Goal: Task Accomplishment & Management: Manage account settings

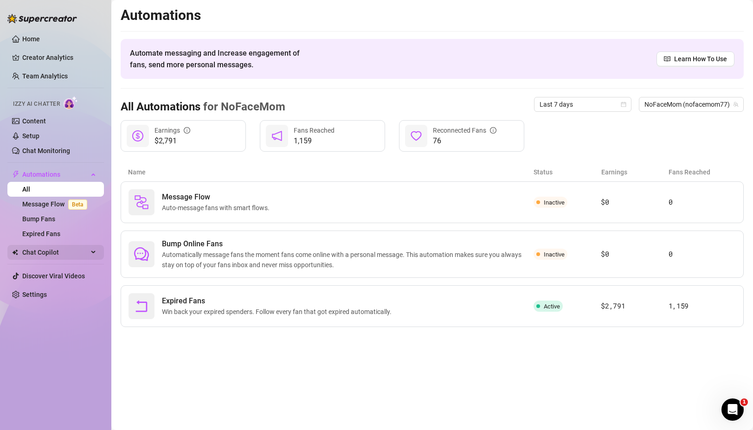
click at [44, 252] on span "Chat Copilot" at bounding box center [55, 252] width 66 height 15
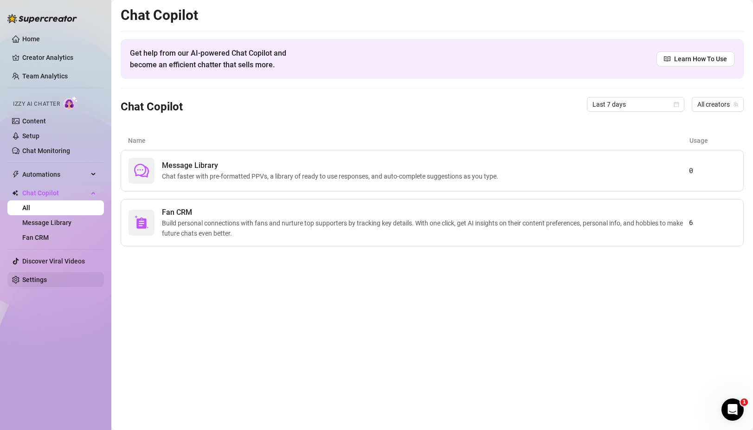
click at [37, 279] on link "Settings" at bounding box center [34, 279] width 25 height 7
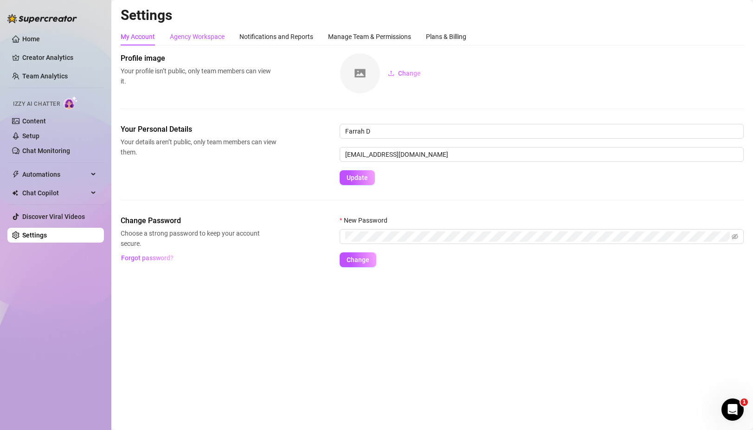
click at [197, 34] on div "Agency Workspace" at bounding box center [197, 37] width 55 height 10
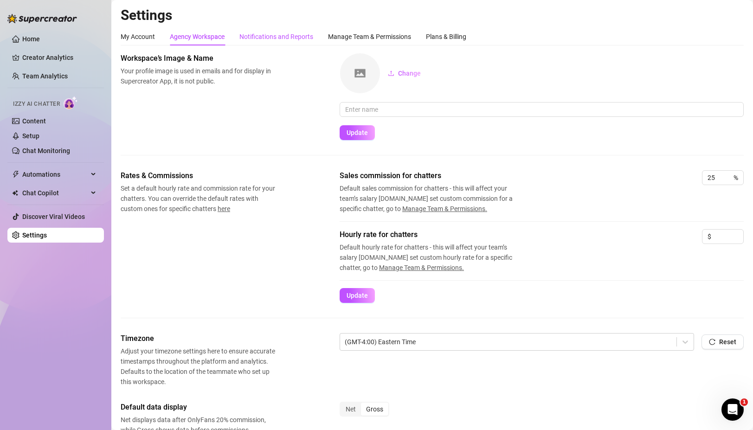
click at [273, 34] on div "Notifications and Reports" at bounding box center [276, 37] width 74 height 10
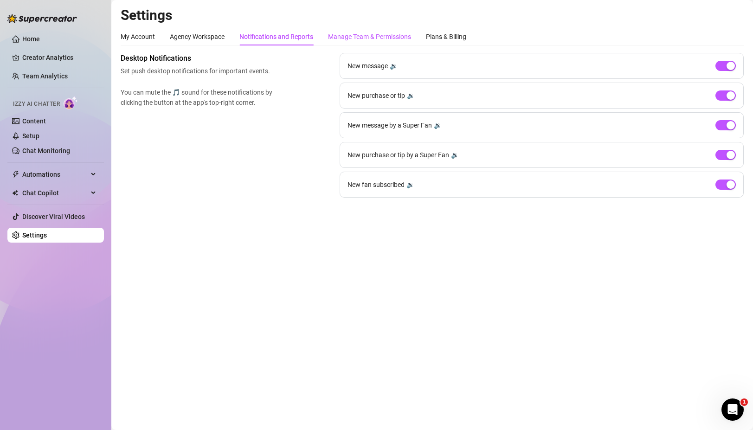
click at [362, 34] on div "Manage Team & Permissions" at bounding box center [369, 37] width 83 height 10
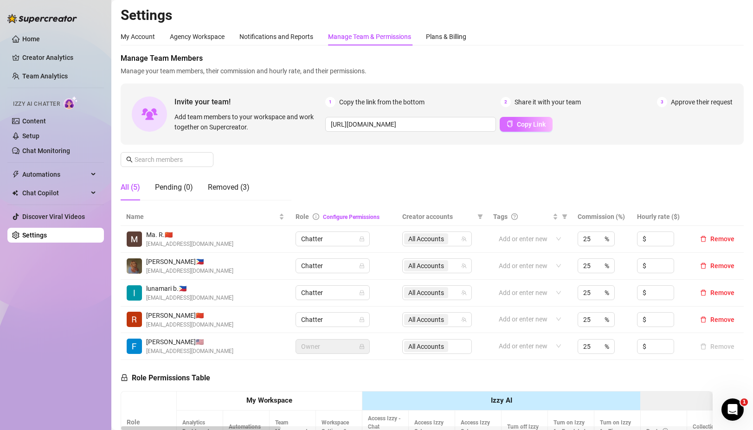
click at [519, 127] on span "Copy Link" at bounding box center [531, 124] width 29 height 7
click at [711, 317] on span "Remove" at bounding box center [722, 319] width 24 height 7
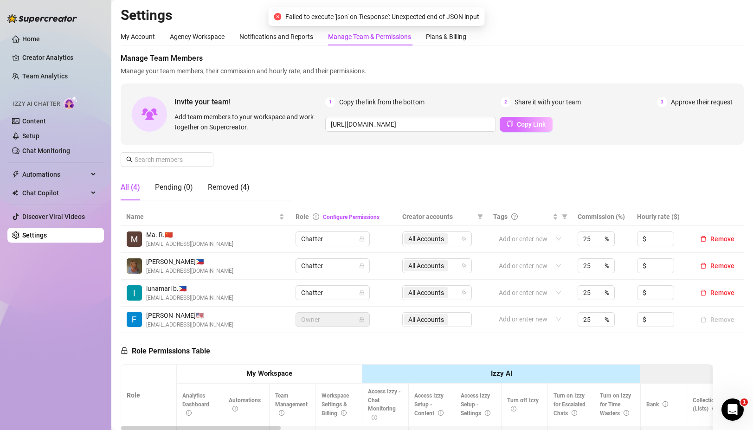
click at [525, 127] on span "Copy Link" at bounding box center [531, 124] width 29 height 7
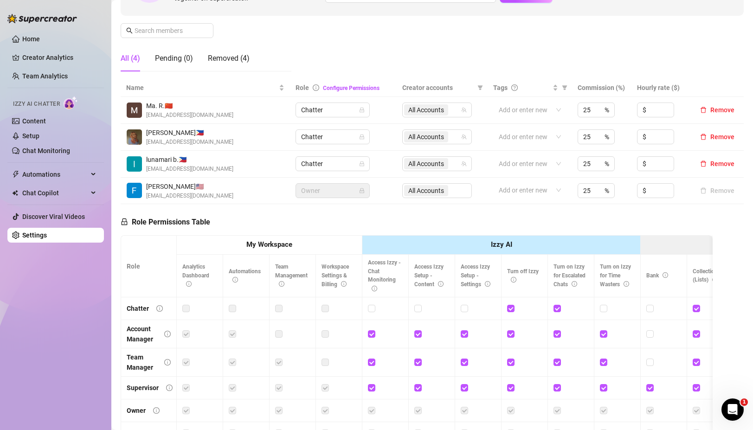
scroll to position [205, 0]
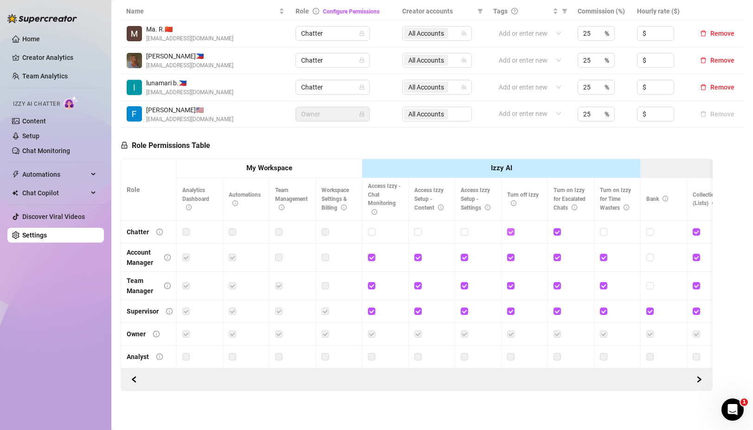
click at [512, 233] on input "checkbox" at bounding box center [510, 231] width 6 height 6
checkbox input "false"
click at [555, 234] on input "checkbox" at bounding box center [556, 231] width 6 height 6
checkbox input "false"
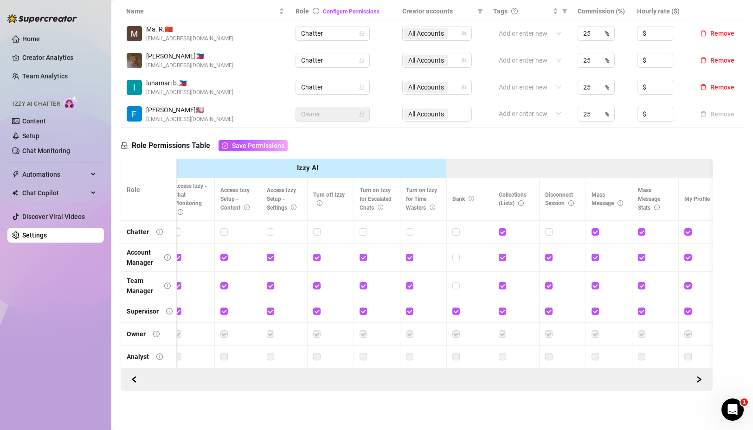
scroll to position [0, 0]
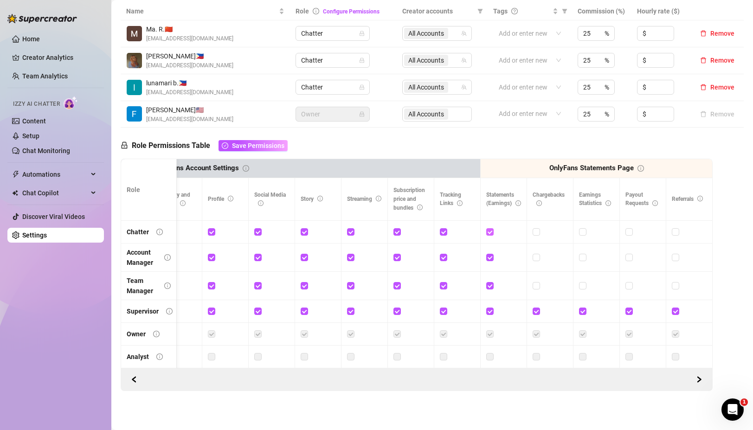
click at [489, 234] on input "checkbox" at bounding box center [489, 231] width 6 height 6
checkbox input "false"
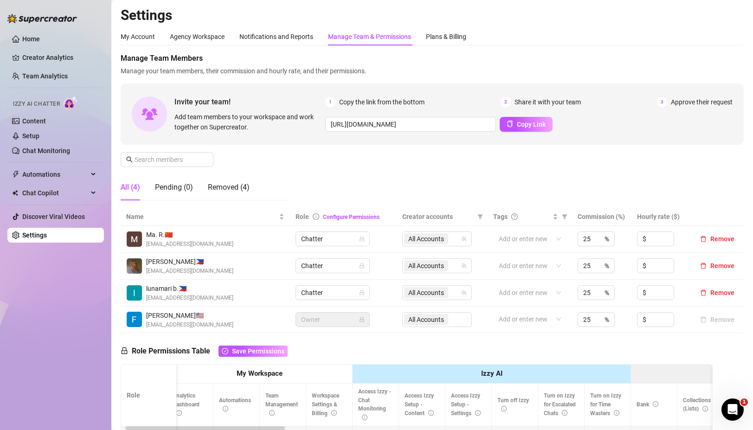
scroll to position [0, 18]
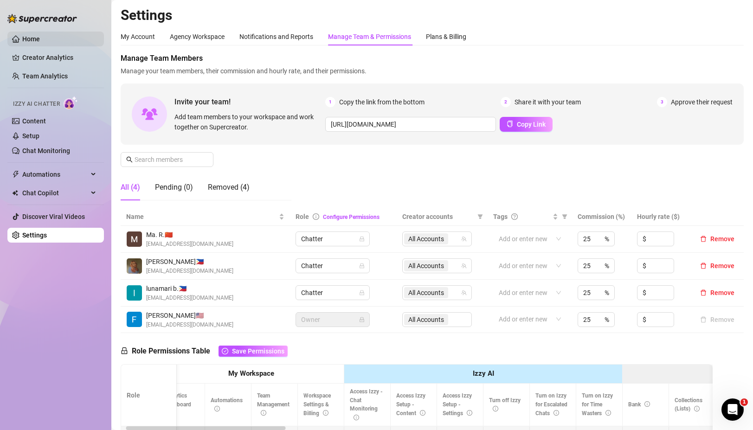
click at [28, 39] on link "Home" at bounding box center [31, 38] width 18 height 7
